Goal: Information Seeking & Learning: Learn about a topic

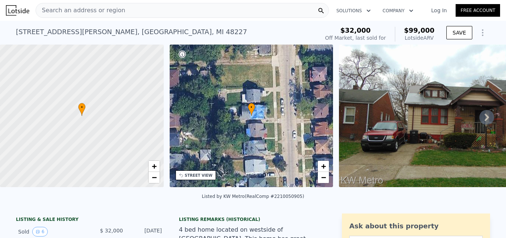
type input "5662.8"
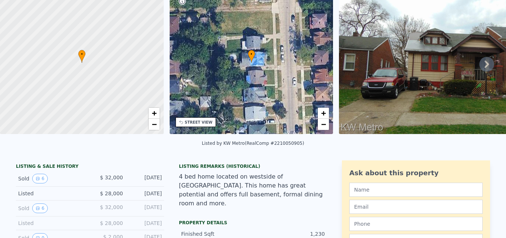
scroll to position [3, 0]
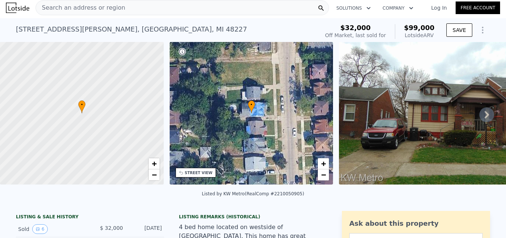
click at [481, 117] on icon at bounding box center [487, 114] width 15 height 15
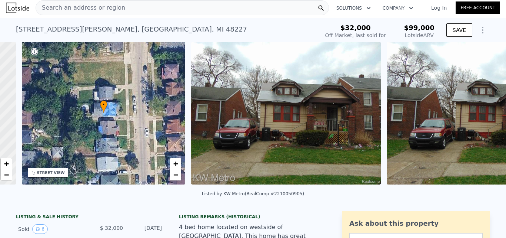
scroll to position [0, 173]
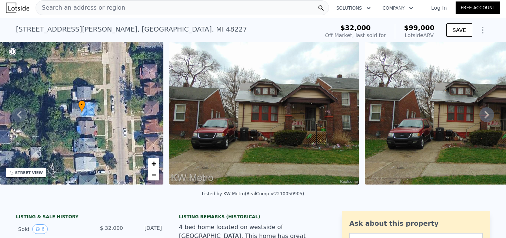
click at [482, 120] on icon at bounding box center [487, 114] width 15 height 15
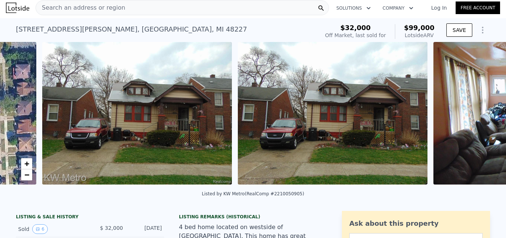
scroll to position [0, 339]
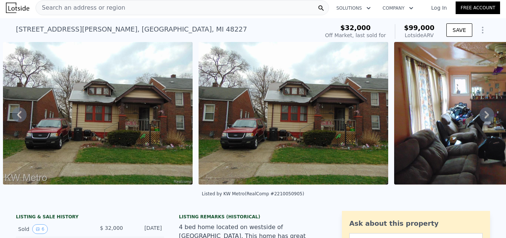
click at [482, 120] on icon at bounding box center [487, 114] width 15 height 15
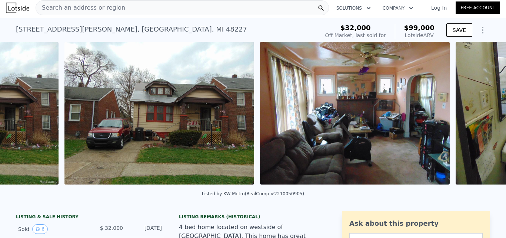
scroll to position [0, 535]
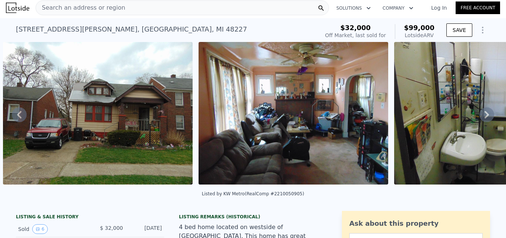
click at [482, 120] on icon at bounding box center [487, 114] width 15 height 15
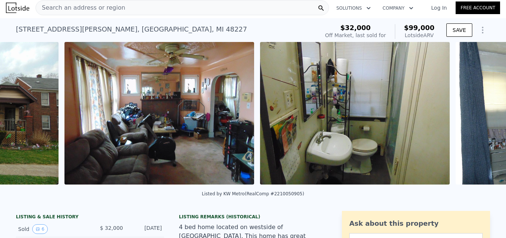
scroll to position [0, 730]
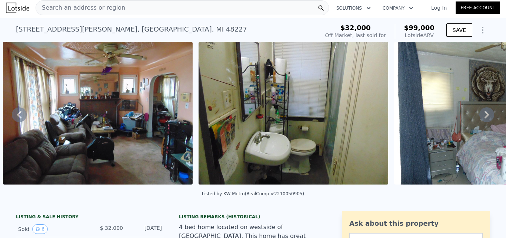
click at [482, 120] on icon at bounding box center [487, 114] width 15 height 15
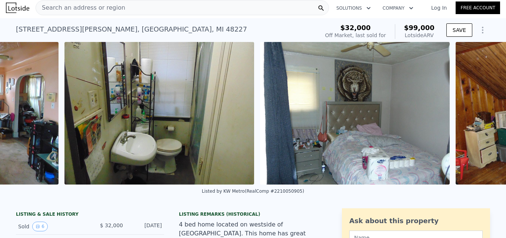
scroll to position [0, 926]
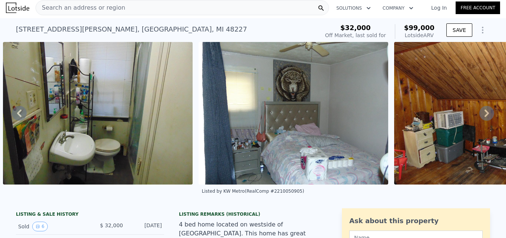
click at [482, 120] on icon at bounding box center [487, 113] width 15 height 15
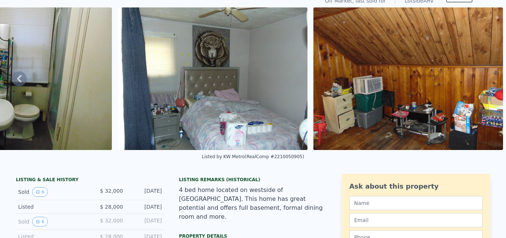
scroll to position [0, 0]
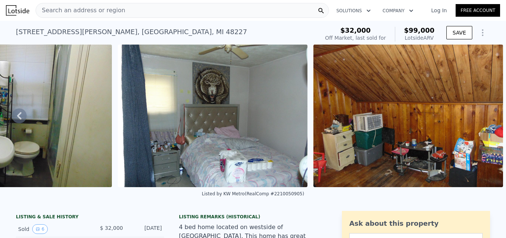
click at [80, 10] on span "Search an address or region" at bounding box center [80, 10] width 89 height 9
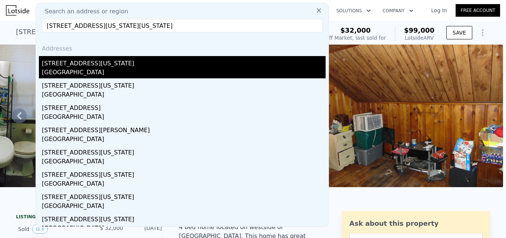
type input "[STREET_ADDRESS][US_STATE][US_STATE]"
click at [79, 70] on div "[GEOGRAPHIC_DATA]" at bounding box center [184, 73] width 284 height 10
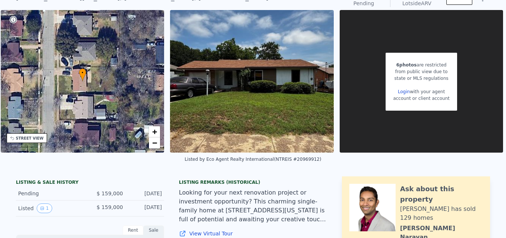
scroll to position [3, 0]
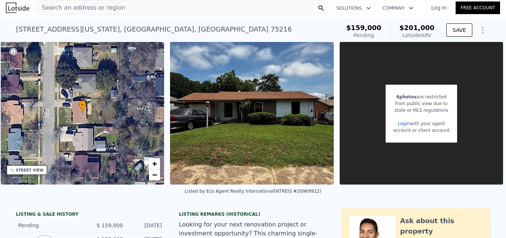
click at [83, 11] on span "Search an address or region" at bounding box center [80, 7] width 89 height 9
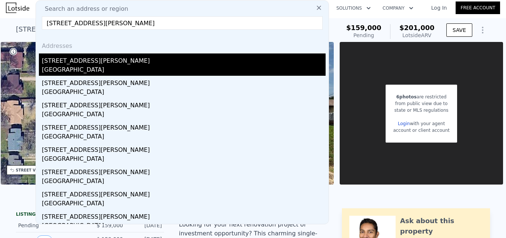
type input "[STREET_ADDRESS][PERSON_NAME]"
click at [83, 70] on div "[GEOGRAPHIC_DATA]" at bounding box center [184, 70] width 284 height 10
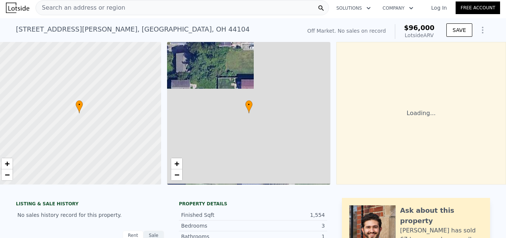
scroll to position [0, 11]
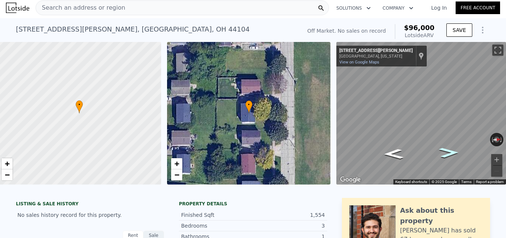
click at [441, 153] on icon "Go North, Charles Carr Pl" at bounding box center [449, 152] width 37 height 15
click at [388, 153] on icon "Go South, Charles Carr Pl" at bounding box center [393, 153] width 37 height 15
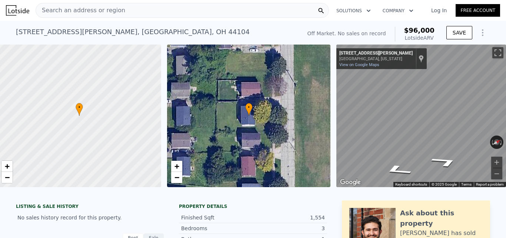
click at [479, 37] on icon "Show Options" at bounding box center [482, 32] width 9 height 9
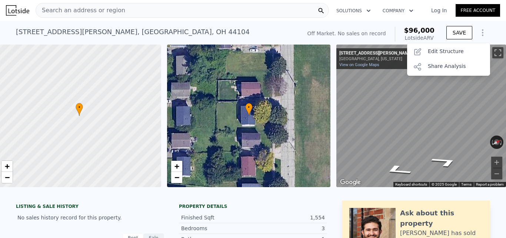
click at [272, 21] on div "[STREET_ADDRESS][PERSON_NAME] No sales on record (~ARV $96k ) Off Market. No sa…" at bounding box center [253, 33] width 474 height 24
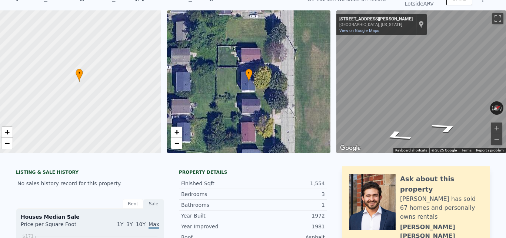
scroll to position [3, 0]
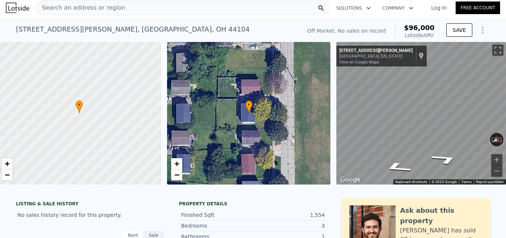
click at [70, 10] on span "Search an address or region" at bounding box center [80, 7] width 89 height 9
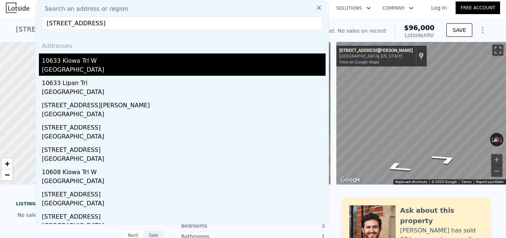
type input "[STREET_ADDRESS]"
click at [69, 63] on div "10633 Kiowa Trl W" at bounding box center [184, 59] width 284 height 12
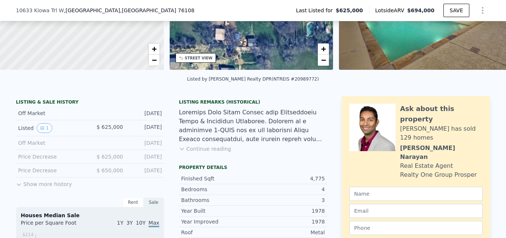
scroll to position [111, 0]
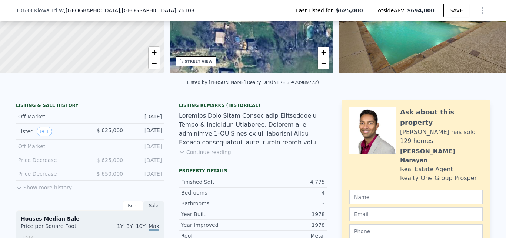
click at [183, 156] on button "Continue reading" at bounding box center [205, 151] width 52 height 7
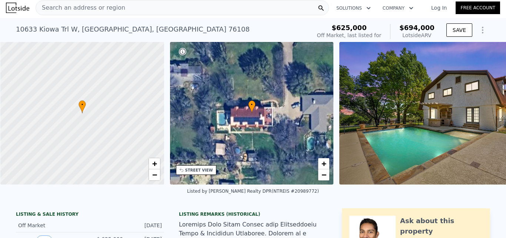
scroll to position [0, 3]
click at [134, 9] on div "Search an address or region" at bounding box center [183, 7] width 294 height 15
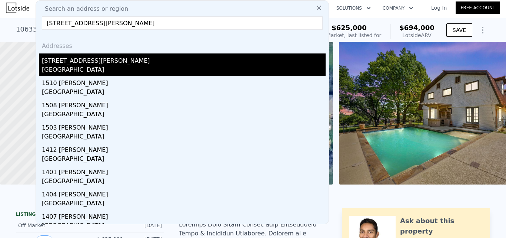
type input "[STREET_ADDRESS][PERSON_NAME]"
click at [69, 67] on div "[GEOGRAPHIC_DATA]" at bounding box center [184, 70] width 284 height 10
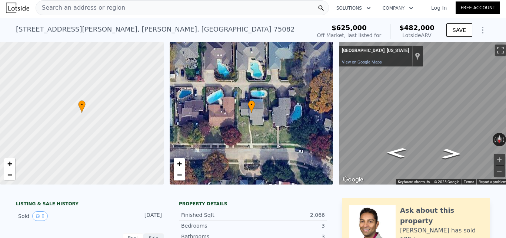
scroll to position [0, 11]
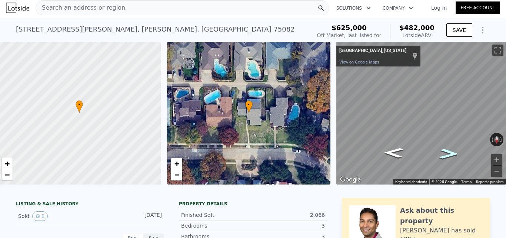
click at [444, 150] on icon "Go West" at bounding box center [449, 153] width 36 height 15
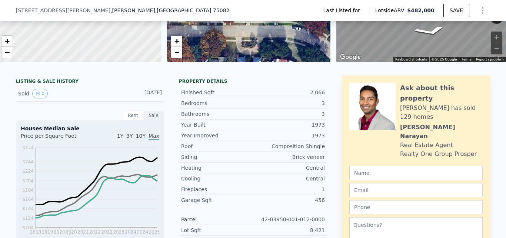
scroll to position [37, 0]
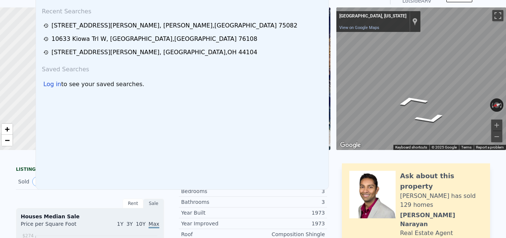
scroll to position [0, 0]
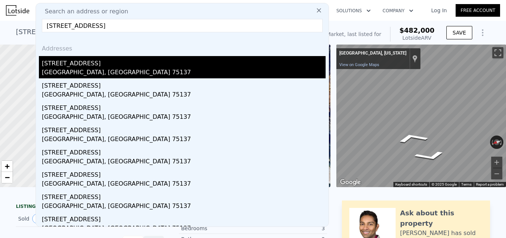
type input "[STREET_ADDRESS]"
click at [90, 63] on div "[STREET_ADDRESS]" at bounding box center [184, 62] width 284 height 12
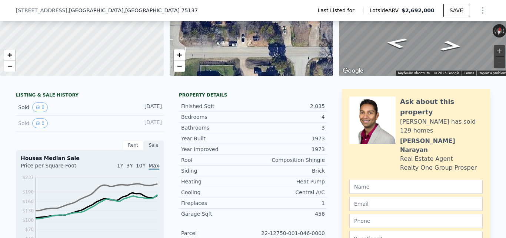
scroll to position [34, 0]
